Goal: Task Accomplishment & Management: Use online tool/utility

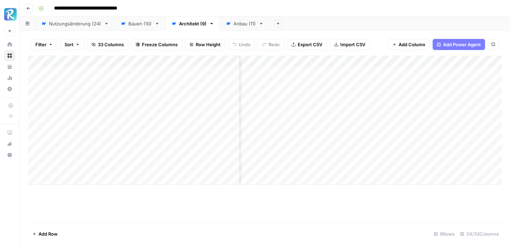
scroll to position [0, 295]
click at [248, 26] on div "Anbau (11)" at bounding box center [245, 23] width 23 height 7
click at [455, 94] on div "Add Column" at bounding box center [265, 139] width 474 height 167
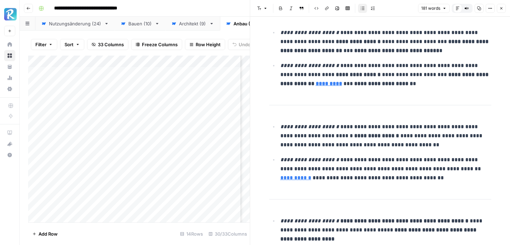
scroll to position [9, 0]
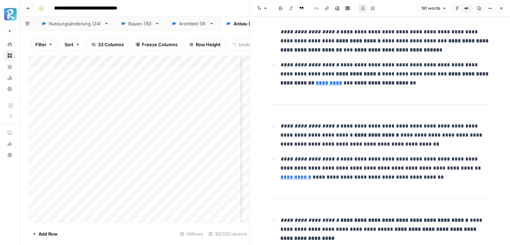
click at [501, 8] on icon "button" at bounding box center [502, 8] width 4 height 4
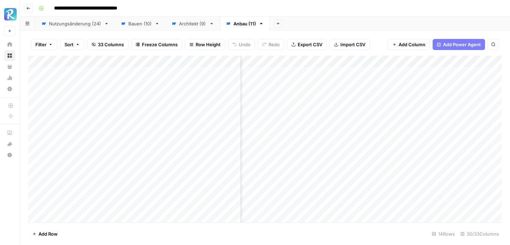
scroll to position [0, 1590]
click at [457, 71] on div "Add Column" at bounding box center [265, 139] width 474 height 167
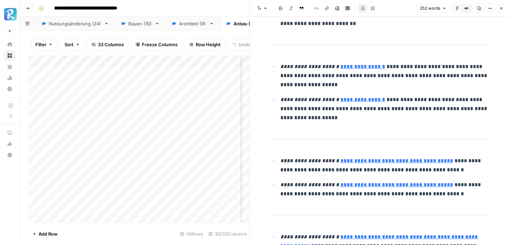
scroll to position [296, 0]
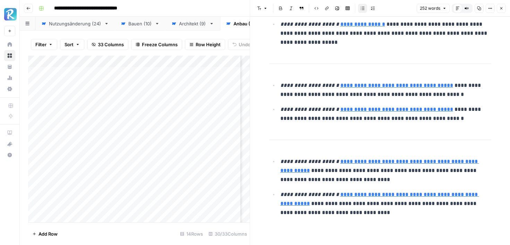
type input "[URL][DOMAIN_NAME]"
click at [505, 7] on button "Close" at bounding box center [501, 8] width 9 height 9
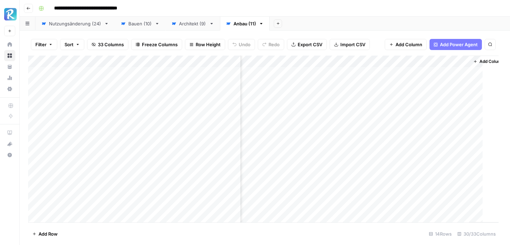
scroll to position [0, 1582]
click at [463, 95] on div "Add Column" at bounding box center [265, 139] width 474 height 167
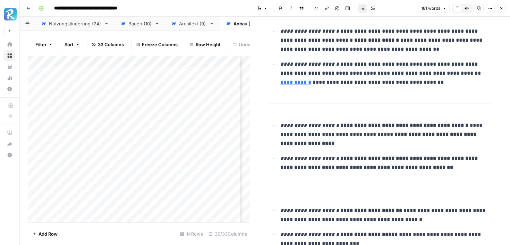
scroll to position [135, 0]
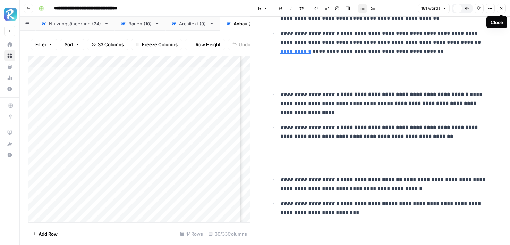
click at [501, 8] on icon "button" at bounding box center [502, 8] width 2 height 2
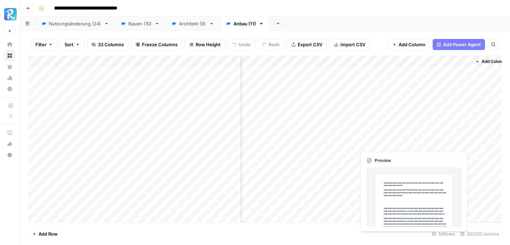
click at [430, 148] on div "Add Column" at bounding box center [265, 139] width 474 height 167
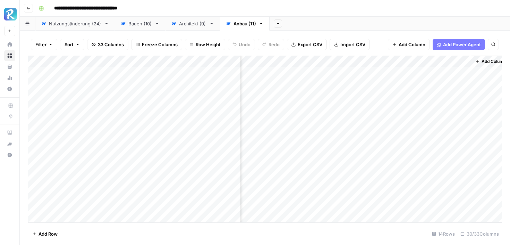
click at [463, 142] on div "Add Column" at bounding box center [265, 139] width 474 height 167
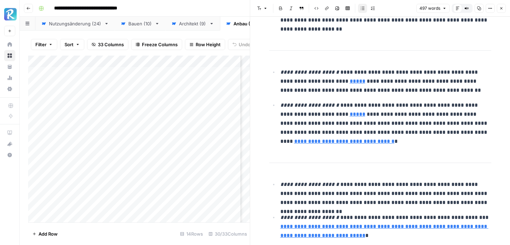
scroll to position [79, 0]
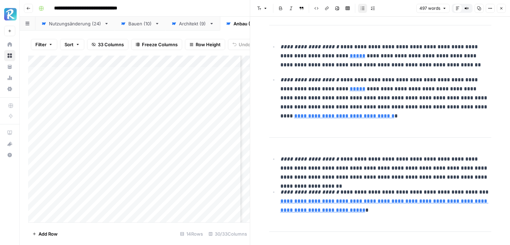
click at [504, 8] on icon "button" at bounding box center [502, 8] width 4 height 4
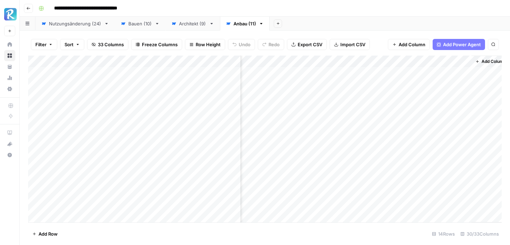
click at [419, 45] on span "Add Column" at bounding box center [412, 44] width 27 height 7
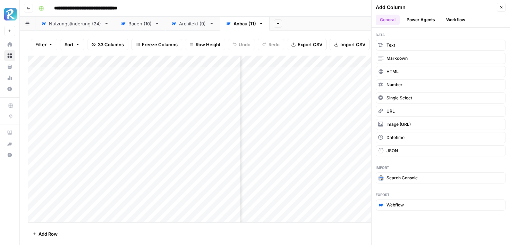
click at [504, 5] on button "Close" at bounding box center [501, 7] width 9 height 9
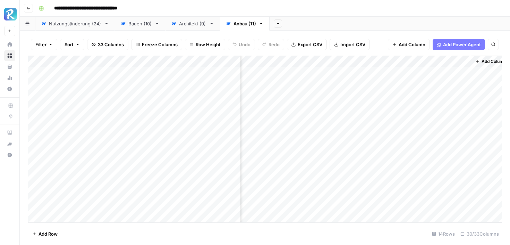
click at [186, 20] on div "Architekt (9)" at bounding box center [192, 23] width 27 height 7
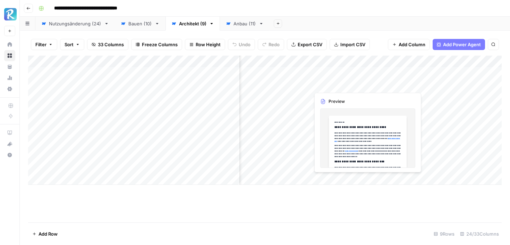
click at [363, 85] on div "Add Column" at bounding box center [265, 120] width 474 height 129
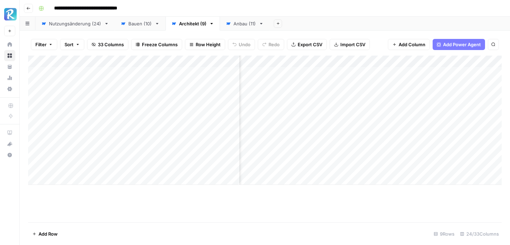
click at [366, 85] on div "Add Column" at bounding box center [265, 120] width 474 height 129
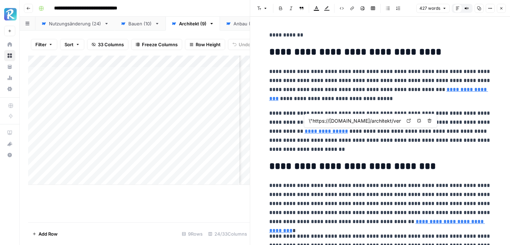
scroll to position [4, 0]
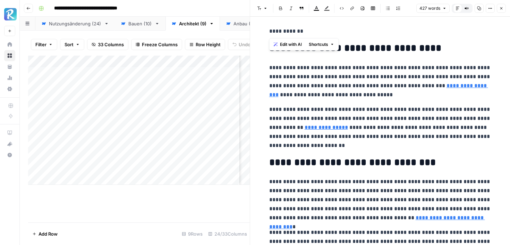
drag, startPoint x: 304, startPoint y: 31, endPoint x: 263, endPoint y: 29, distance: 41.3
click at [357, 92] on p "**********" at bounding box center [380, 81] width 222 height 36
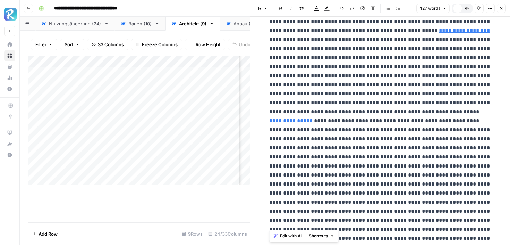
scroll to position [256, 0]
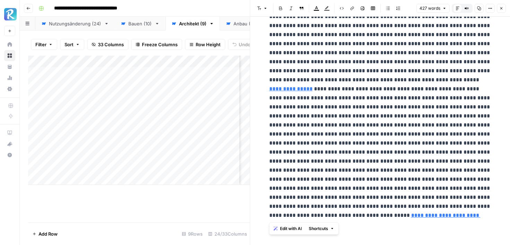
drag, startPoint x: 270, startPoint y: 75, endPoint x: 326, endPoint y: 241, distance: 174.9
click at [326, 241] on div "**********" at bounding box center [380, 3] width 231 height 484
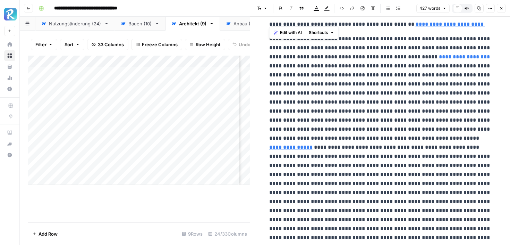
scroll to position [189, 0]
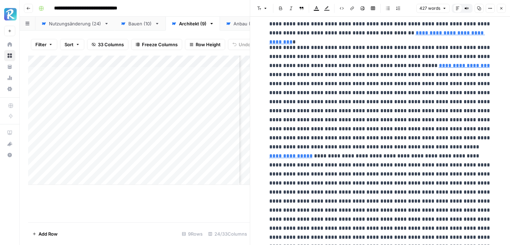
click at [507, 4] on header "Font style Bold Italic Block quote Text color Highlight color Code block Link I…" at bounding box center [380, 8] width 260 height 17
click at [503, 7] on icon "button" at bounding box center [502, 8] width 4 height 4
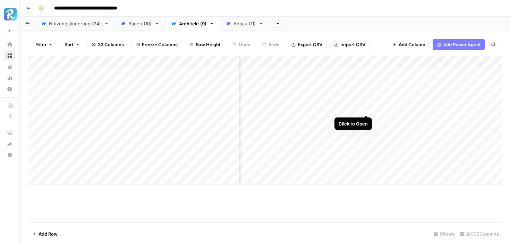
click at [367, 106] on div "Add Column" at bounding box center [265, 120] width 474 height 129
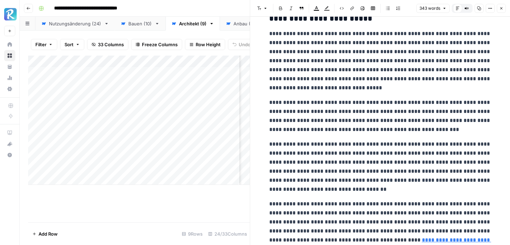
scroll to position [319, 0]
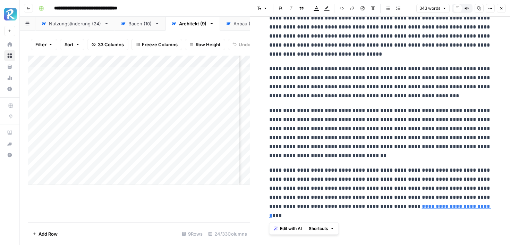
drag, startPoint x: 268, startPoint y: 170, endPoint x: 316, endPoint y: 212, distance: 64.2
click at [501, 10] on icon "button" at bounding box center [502, 8] width 4 height 4
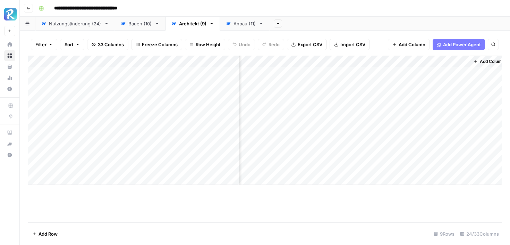
scroll to position [0, 1214]
click at [457, 73] on div "Add Column" at bounding box center [265, 120] width 474 height 129
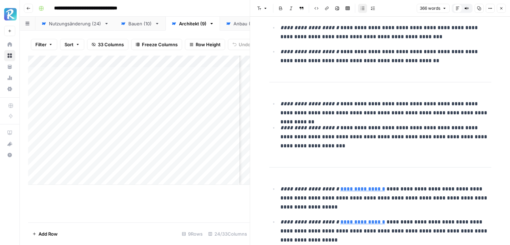
scroll to position [346, 0]
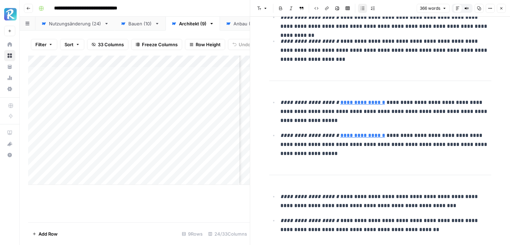
click at [507, 7] on header "Font style Bold Italic Block quote Code block Link Image Insert Table Bulleted …" at bounding box center [380, 8] width 260 height 17
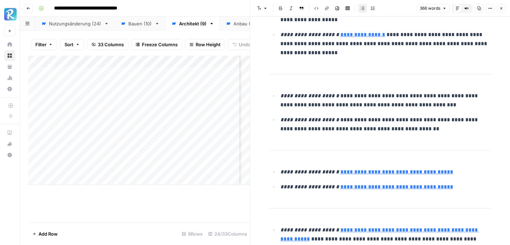
scroll to position [515, 0]
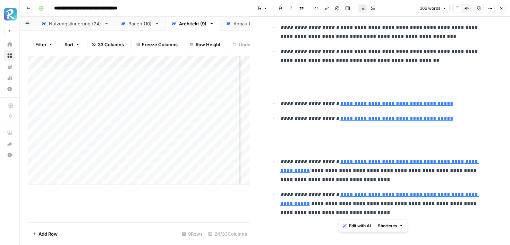
drag, startPoint x: 354, startPoint y: 214, endPoint x: 338, endPoint y: 191, distance: 27.4
click at [338, 191] on p "**********" at bounding box center [386, 203] width 211 height 27
type input "[URL][DOMAIN_NAME]"
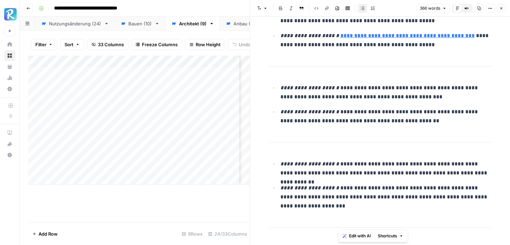
scroll to position [88, 0]
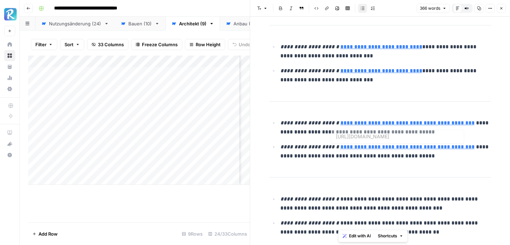
type input "[URL][DOMAIN_NAME]"
click at [504, 7] on icon "button" at bounding box center [502, 8] width 4 height 4
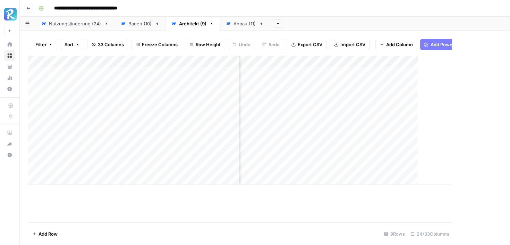
scroll to position [0, 1206]
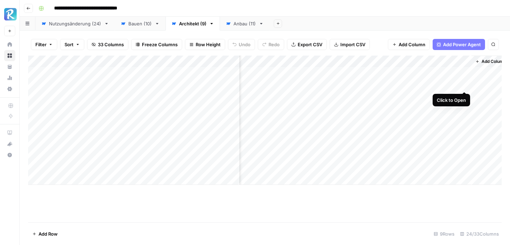
click at [464, 86] on div "Add Column" at bounding box center [265, 120] width 474 height 129
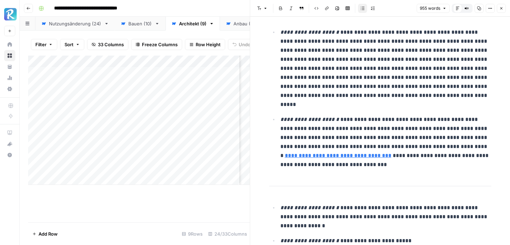
scroll to position [545, 0]
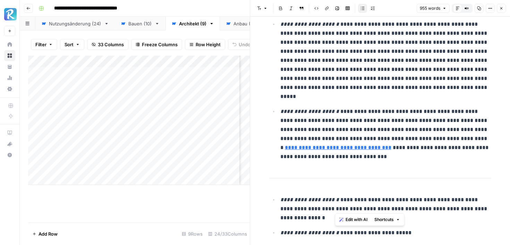
drag, startPoint x: 408, startPoint y: 233, endPoint x: 336, endPoint y: 231, distance: 72.3
click at [336, 231] on p "**********" at bounding box center [386, 232] width 211 height 9
click at [500, 5] on button "Close" at bounding box center [501, 8] width 9 height 9
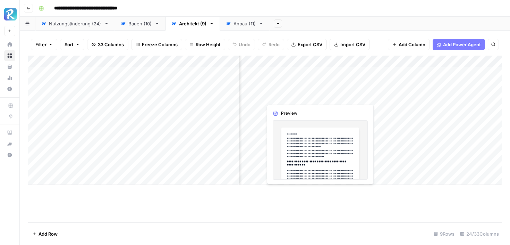
scroll to position [0, 728]
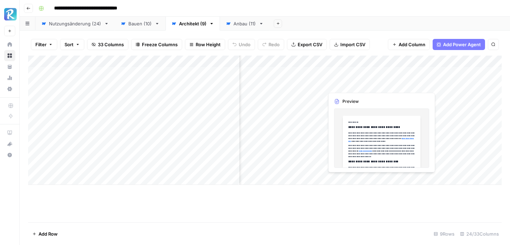
click at [356, 81] on div "Add Column" at bounding box center [265, 120] width 474 height 129
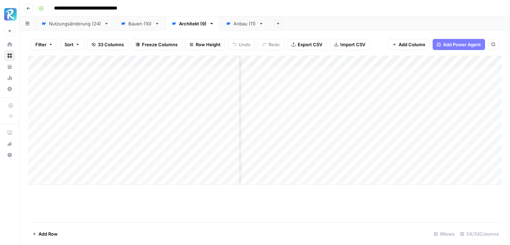
click at [380, 61] on div "Add Column" at bounding box center [265, 120] width 474 height 129
click at [347, 198] on div "Add Column" at bounding box center [265, 139] width 474 height 167
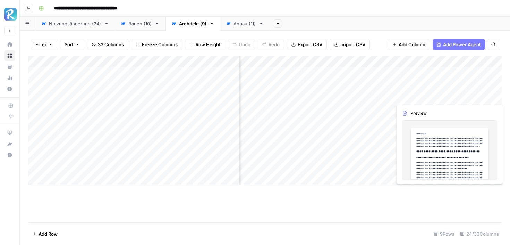
click at [467, 85] on div "Add Column" at bounding box center [265, 120] width 474 height 129
